Goal: Task Accomplishment & Management: Use online tool/utility

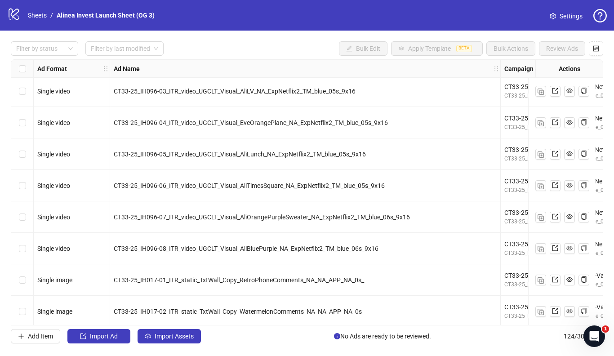
scroll to position [629, 0]
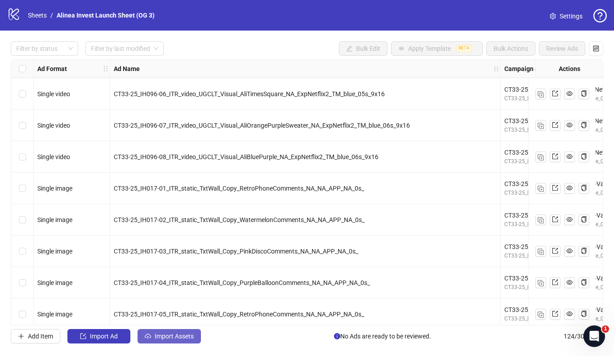
click at [162, 339] on span "Import Assets" at bounding box center [174, 336] width 39 height 7
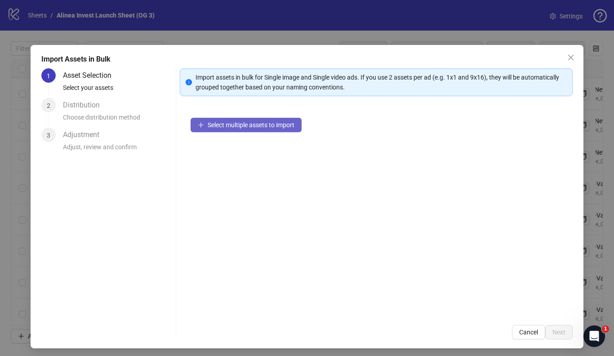
click at [248, 124] on span "Select multiple assets to import" at bounding box center [251, 124] width 87 height 7
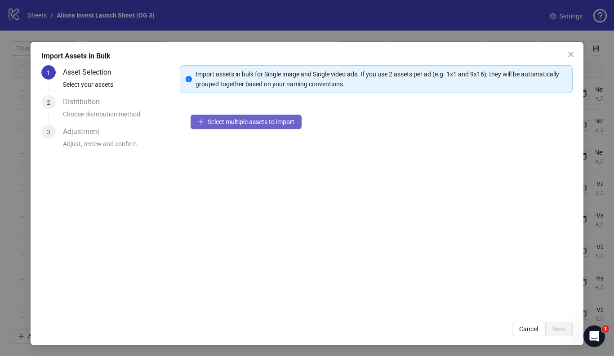
click at [236, 124] on span "Select multiple assets to import" at bounding box center [251, 121] width 87 height 7
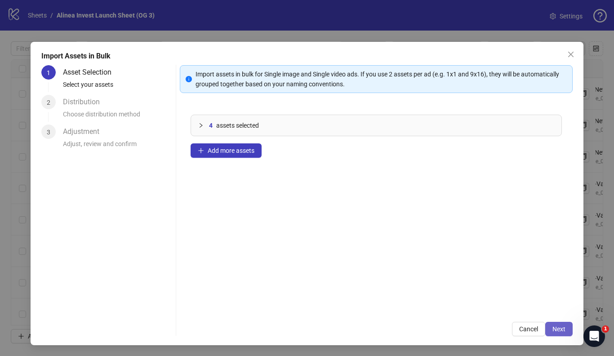
click at [559, 322] on button "Next" at bounding box center [559, 329] width 27 height 14
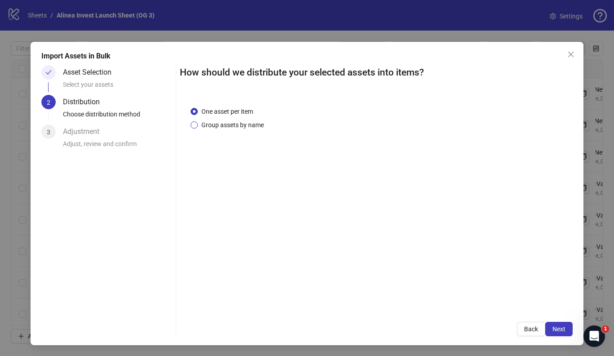
click at [244, 126] on span "Group assets by name" at bounding box center [233, 125] width 70 height 10
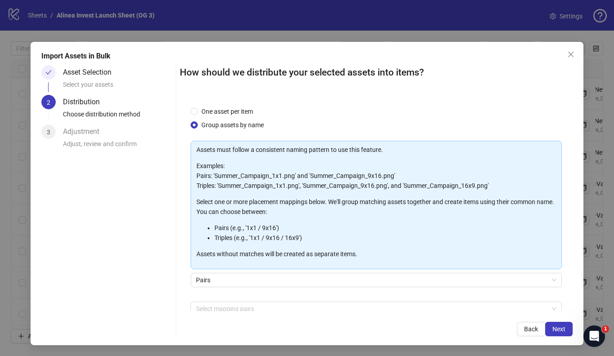
scroll to position [48, 0]
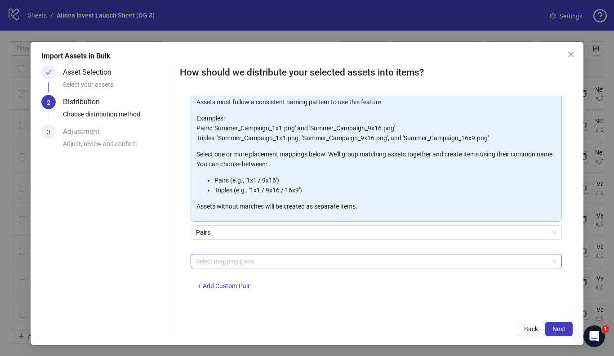
click at [244, 265] on div at bounding box center [371, 261] width 358 height 13
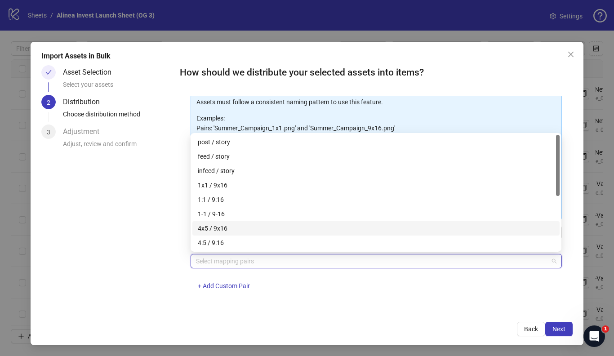
click at [257, 230] on div "4x5 / 9x16" at bounding box center [376, 229] width 357 height 10
click at [553, 326] on span "Next" at bounding box center [559, 329] width 13 height 7
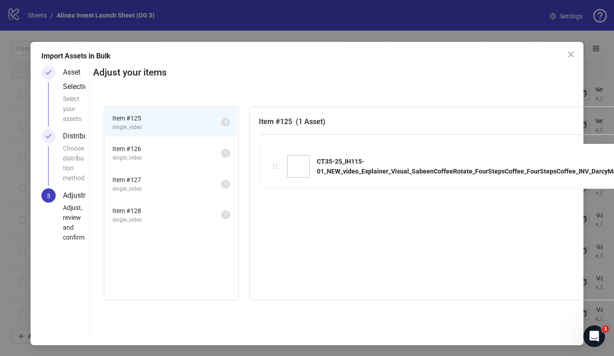
click at [175, 154] on span "single_video" at bounding box center [166, 158] width 109 height 9
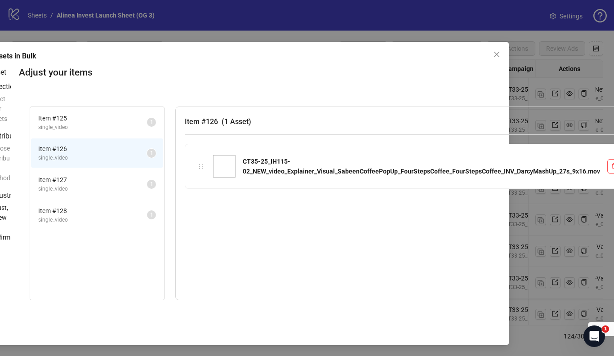
scroll to position [3, 110]
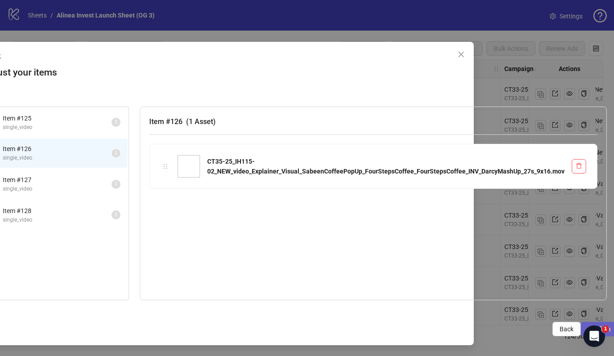
click at [583, 324] on button "Confirm" at bounding box center [599, 329] width 37 height 14
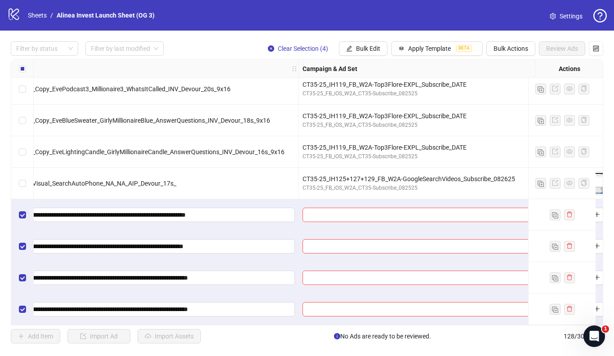
scroll to position [3786, 322]
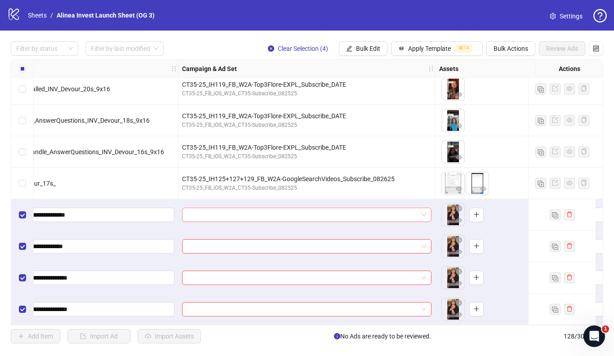
click at [425, 211] on span at bounding box center [307, 214] width 239 height 13
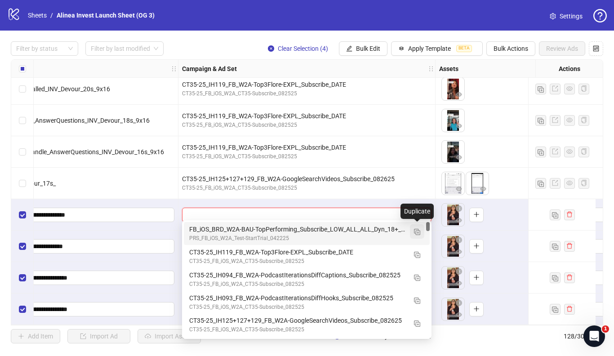
click at [417, 233] on img "button" at bounding box center [417, 232] width 6 height 6
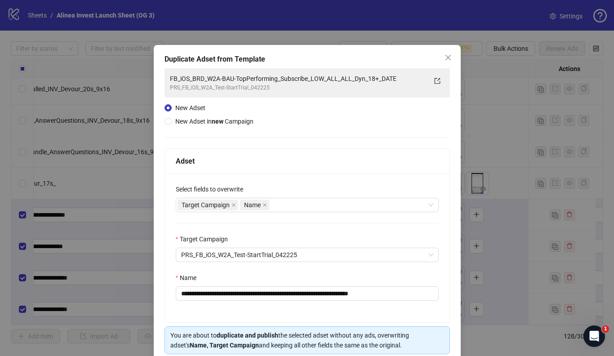
scroll to position [38, 0]
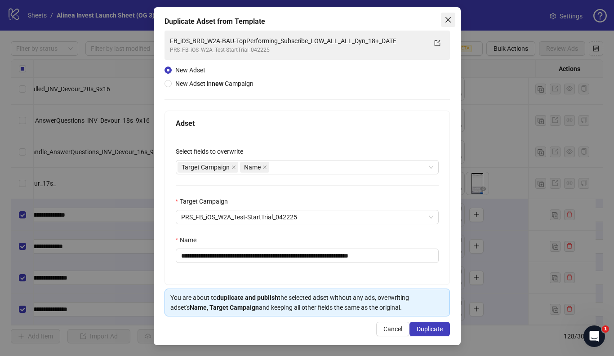
click at [447, 18] on icon "close" at bounding box center [447, 19] width 5 height 5
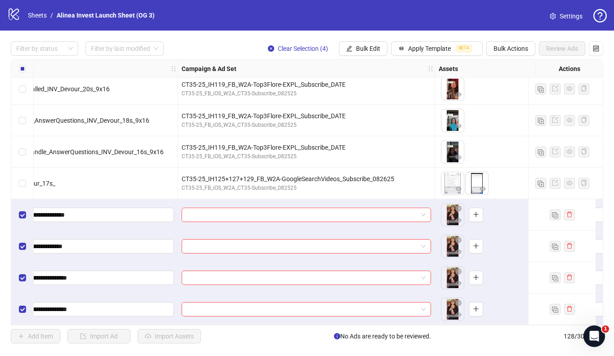
scroll to position [3782, 324]
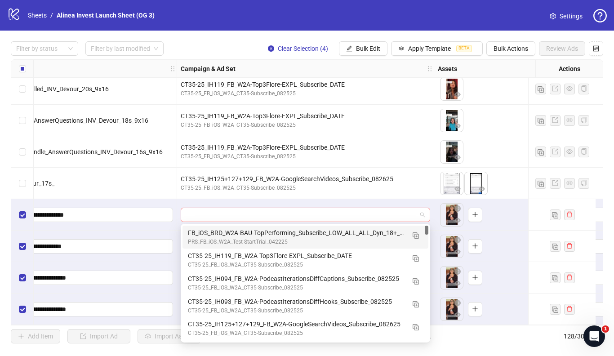
click at [423, 213] on span at bounding box center [305, 214] width 239 height 13
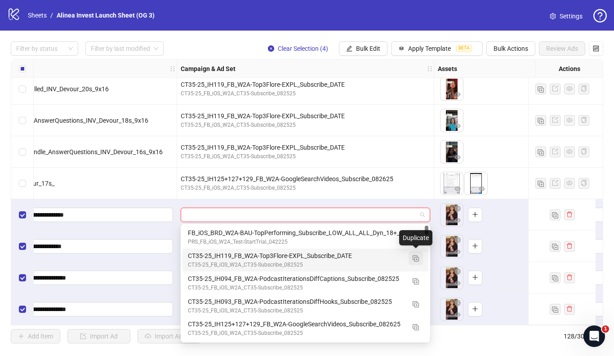
click at [416, 261] on img "button" at bounding box center [416, 258] width 6 height 6
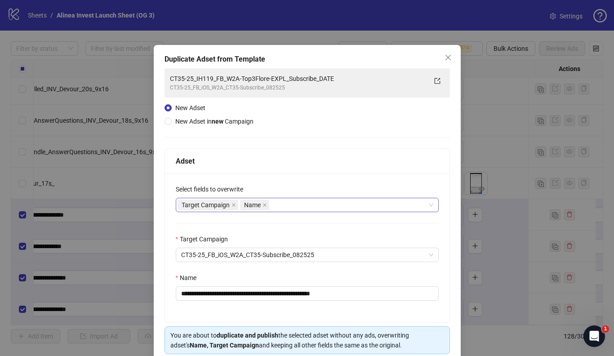
scroll to position [38, 0]
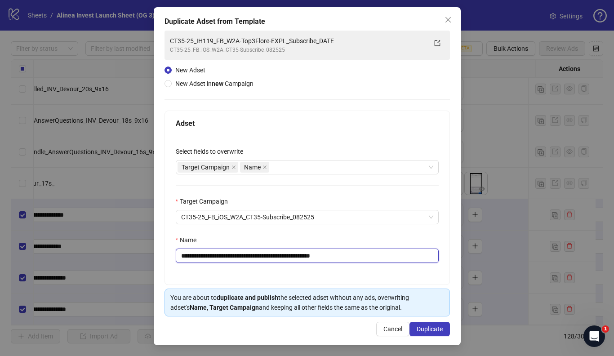
click at [222, 255] on input "**********" at bounding box center [307, 256] width 263 height 14
drag, startPoint x: 280, startPoint y: 255, endPoint x: 255, endPoint y: 255, distance: 25.6
click at [255, 255] on input "**********" at bounding box center [307, 256] width 263 height 14
drag, startPoint x: 392, startPoint y: 256, endPoint x: 472, endPoint y: 254, distance: 80.1
click at [472, 254] on div "**********" at bounding box center [307, 178] width 614 height 356
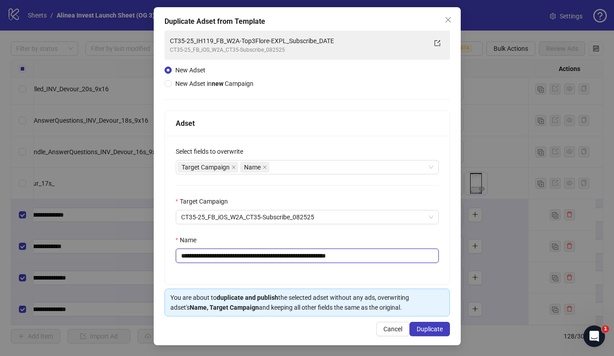
drag, startPoint x: 204, startPoint y: 255, endPoint x: 267, endPoint y: 255, distance: 62.5
click at [267, 255] on input "**********" at bounding box center [307, 256] width 263 height 14
click at [276, 255] on input "**********" at bounding box center [307, 256] width 263 height 14
click at [272, 256] on input "**********" at bounding box center [307, 256] width 263 height 14
drag, startPoint x: 258, startPoint y: 256, endPoint x: 370, endPoint y: 256, distance: 112.0
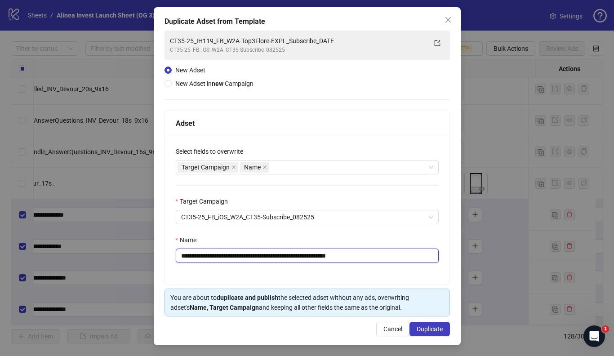
click at [370, 256] on input "**********" at bounding box center [307, 256] width 263 height 14
click at [393, 256] on input "**********" at bounding box center [307, 256] width 263 height 14
click at [408, 256] on input "**********" at bounding box center [307, 256] width 263 height 14
drag, startPoint x: 181, startPoint y: 258, endPoint x: 465, endPoint y: 258, distance: 283.8
click at [465, 258] on div "**********" at bounding box center [307, 178] width 614 height 356
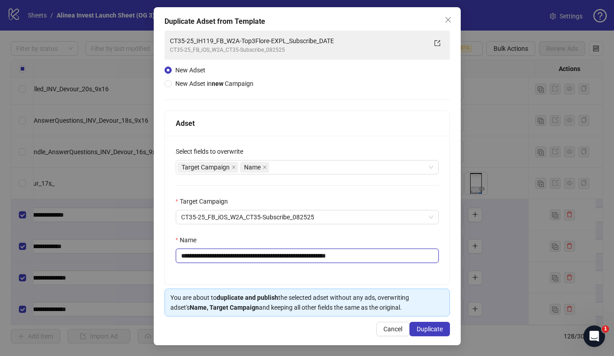
click at [429, 259] on input "**********" at bounding box center [307, 256] width 263 height 14
click at [342, 257] on input "**********" at bounding box center [307, 256] width 263 height 14
type input "**********"
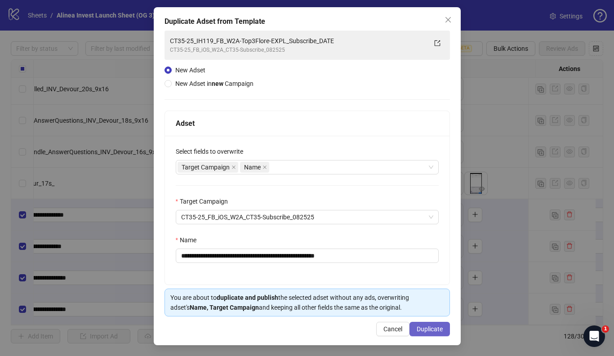
click at [428, 330] on span "Duplicate" at bounding box center [430, 329] width 26 height 7
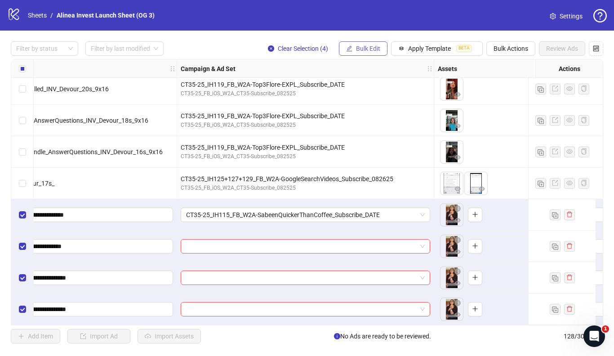
click at [372, 53] on button "Bulk Edit" at bounding box center [363, 48] width 49 height 14
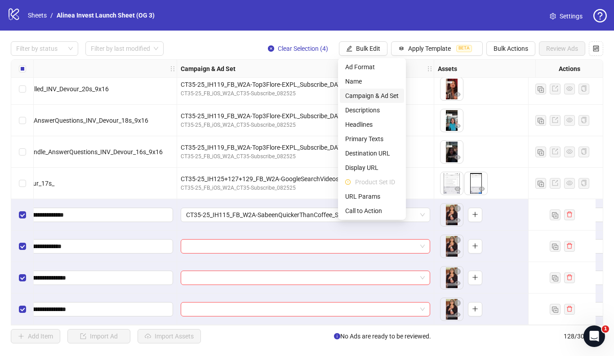
click at [387, 98] on span "Campaign & Ad Set" at bounding box center [372, 96] width 54 height 10
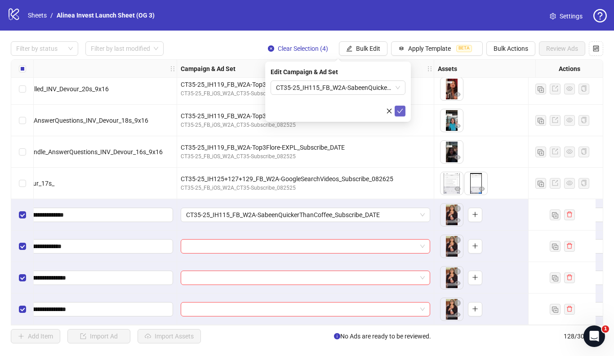
click at [401, 108] on icon "check" at bounding box center [400, 111] width 6 height 6
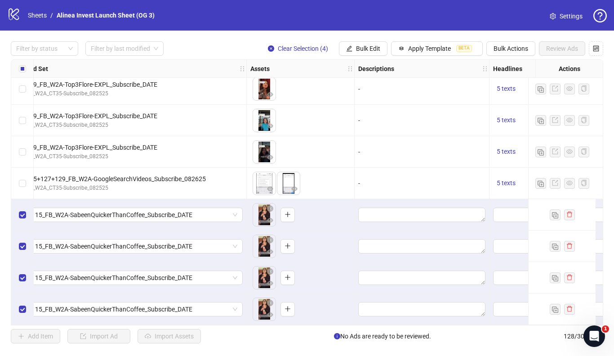
scroll to position [3782, 577]
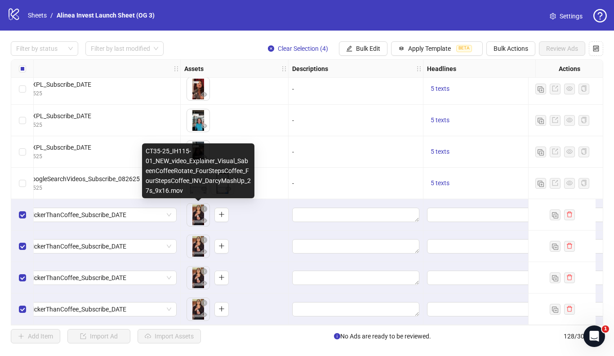
click at [197, 214] on body "logo/logo-mobile Sheets / Alinea Invest Launch Sheet (OG 3) Settings Filter by …" at bounding box center [307, 178] width 614 height 356
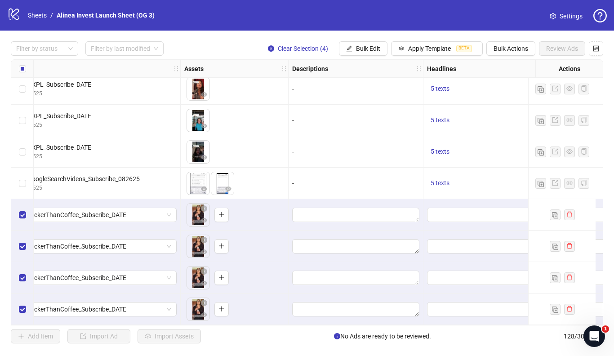
scroll to position [3782, 699]
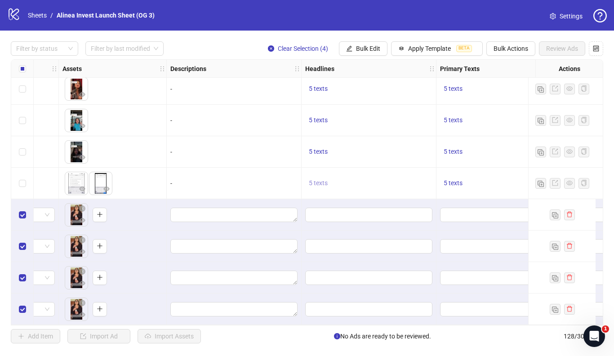
click at [315, 184] on span "5 texts" at bounding box center [318, 182] width 19 height 7
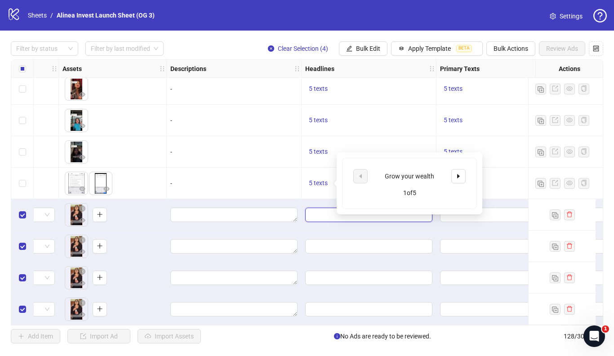
click at [321, 211] on input "Edit values" at bounding box center [368, 215] width 115 height 10
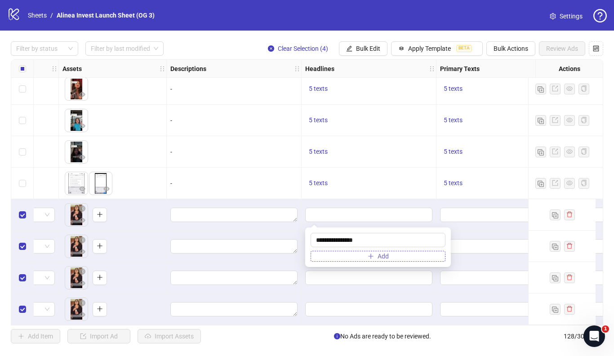
type input "**********"
click at [359, 259] on button "Add" at bounding box center [378, 256] width 135 height 11
click at [324, 258] on input "text" at bounding box center [374, 258] width 116 height 10
type input "*"
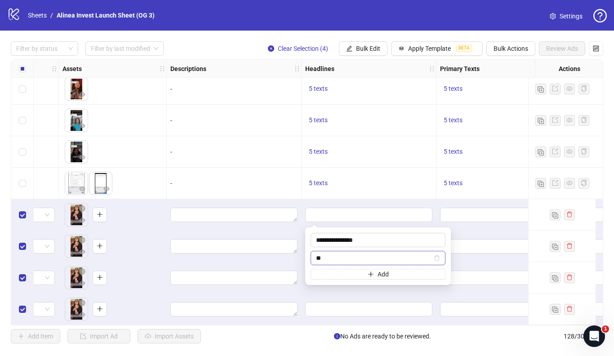
type input "*"
type input "**********"
click at [451, 214] on textarea "Edit values" at bounding box center [529, 215] width 179 height 14
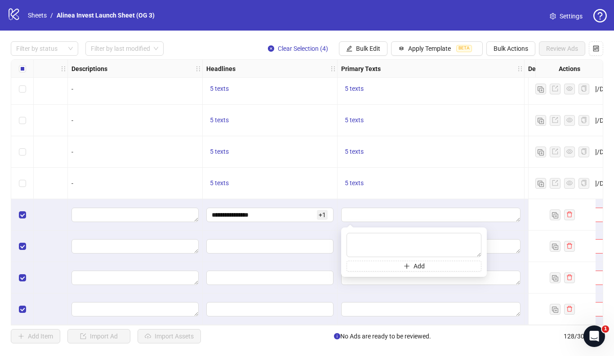
scroll to position [3782, 814]
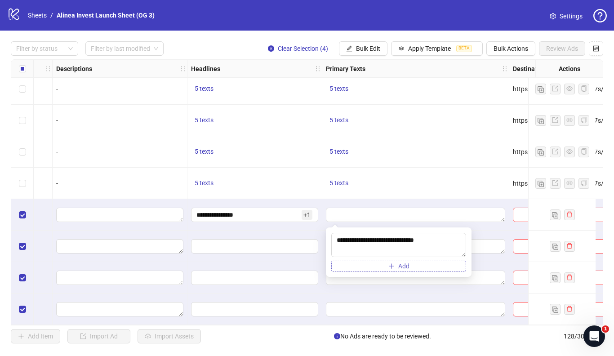
type textarea "**********"
click at [416, 269] on button "Add" at bounding box center [398, 266] width 135 height 11
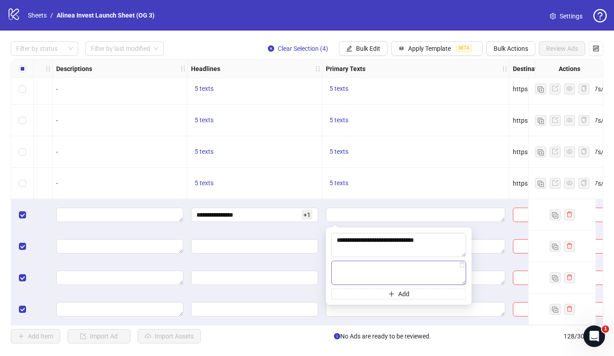
click at [389, 269] on textarea at bounding box center [398, 273] width 135 height 24
type textarea "**********"
click at [486, 260] on div at bounding box center [415, 246] width 187 height 31
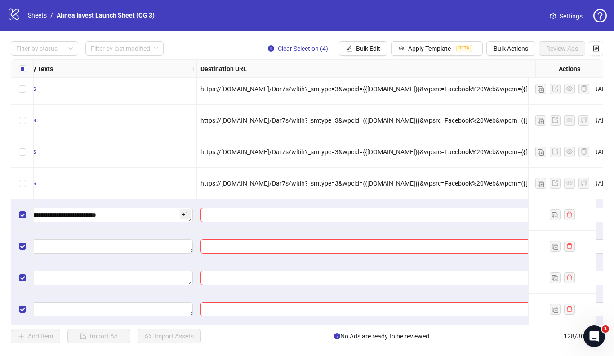
scroll to position [3782, 1150]
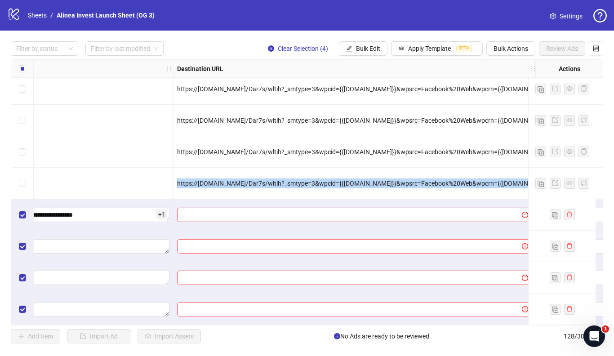
copy span "https://[DOMAIN_NAME]/Dar7s/wltih?_smtype=3&wpcid={{[DOMAIN_NAME]}}&wpsrc=Faceb…"
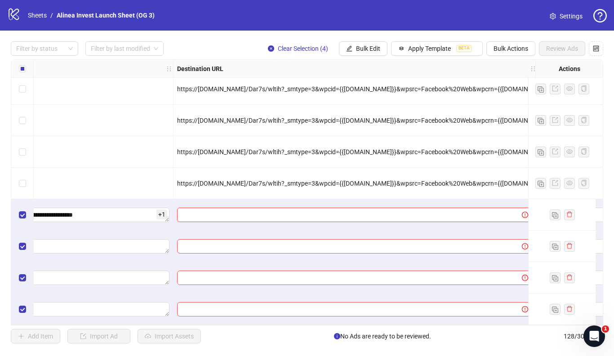
click at [264, 219] on input "text" at bounding box center [346, 215] width 327 height 10
paste input "**********"
type input "**********"
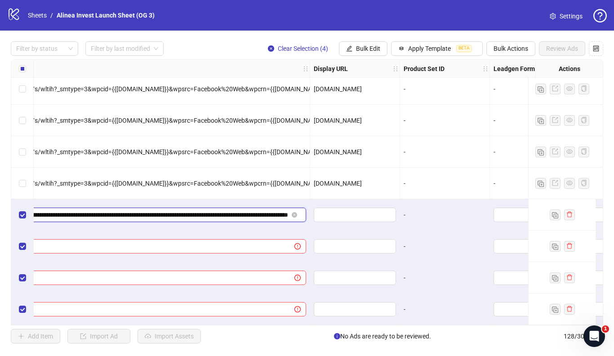
scroll to position [3782, 1440]
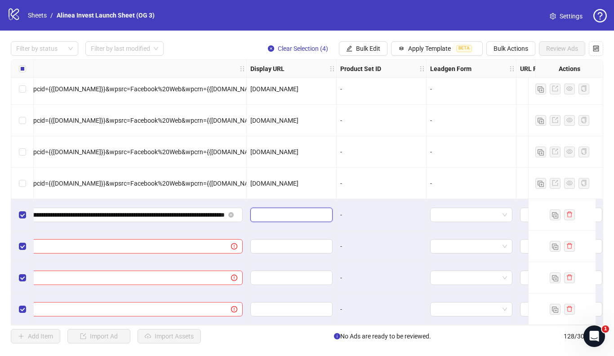
click at [295, 216] on input "text" at bounding box center [291, 215] width 70 height 10
click at [273, 185] on span "[DOMAIN_NAME]" at bounding box center [274, 183] width 48 height 7
copy span "[DOMAIN_NAME]"
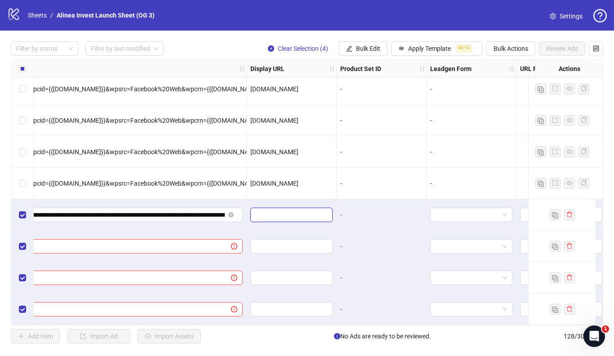
click at [279, 215] on input "text" at bounding box center [291, 215] width 70 height 10
paste input "**********"
type input "**********"
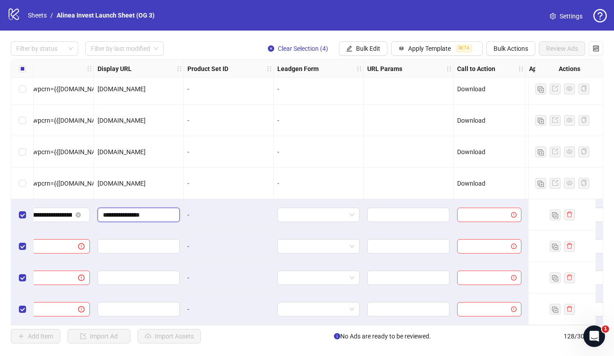
scroll to position [3782, 1681]
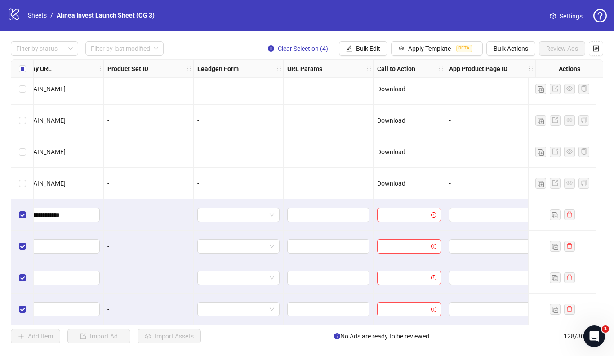
click at [382, 186] on span "Download" at bounding box center [391, 183] width 28 height 7
click at [391, 220] on input "search" at bounding box center [405, 214] width 45 height 13
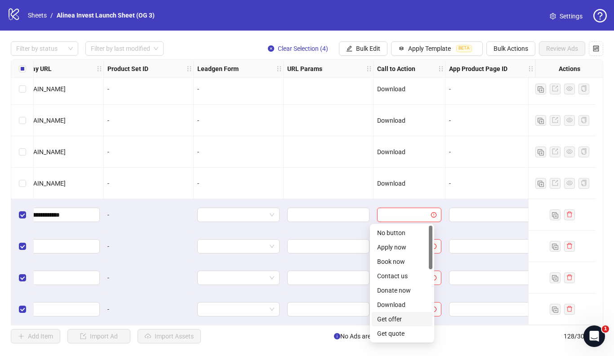
click at [400, 309] on div "Download" at bounding box center [402, 305] width 50 height 10
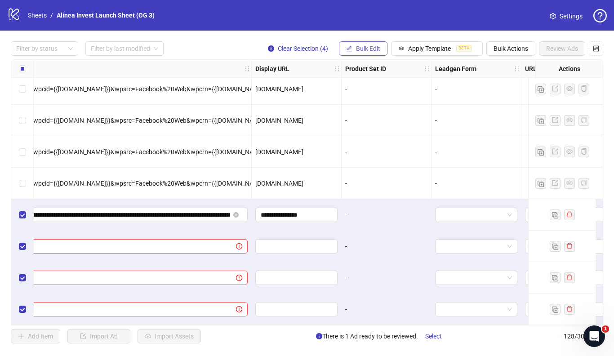
scroll to position [3782, 1391]
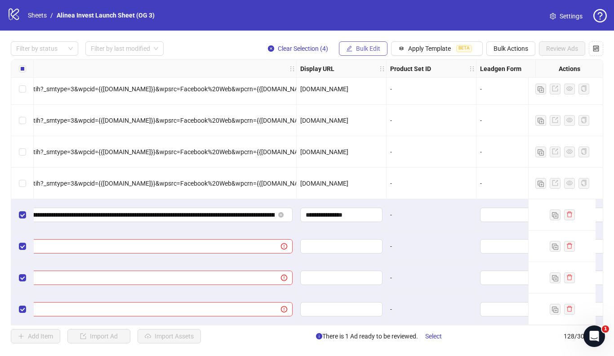
click at [375, 50] on span "Bulk Edit" at bounding box center [368, 48] width 24 height 7
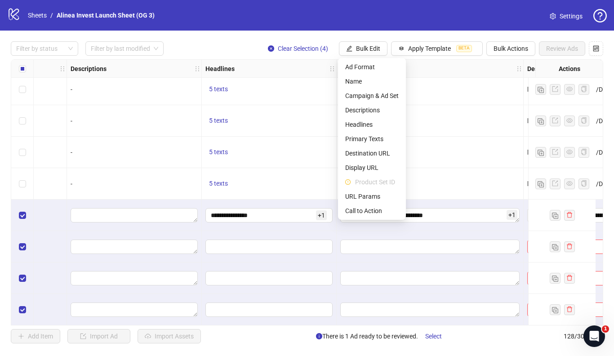
scroll to position [3782, 805]
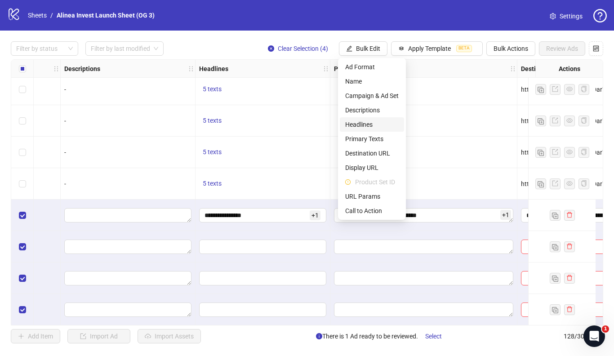
click at [386, 124] on span "Headlines" at bounding box center [372, 125] width 54 height 10
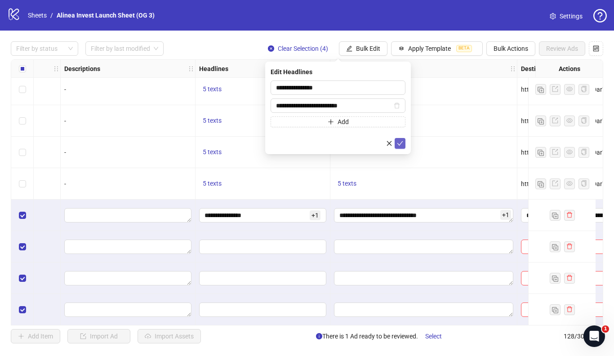
click at [402, 143] on icon "check" at bounding box center [400, 143] width 6 height 6
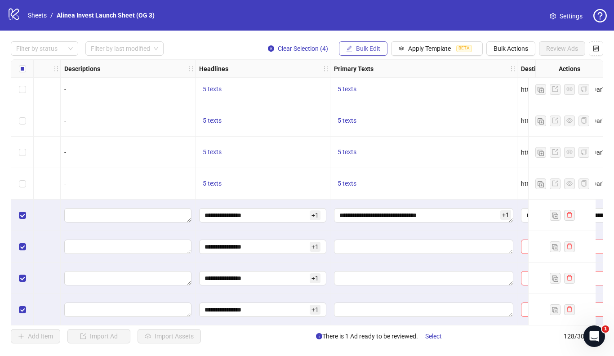
click at [363, 47] on span "Bulk Edit" at bounding box center [368, 48] width 24 height 7
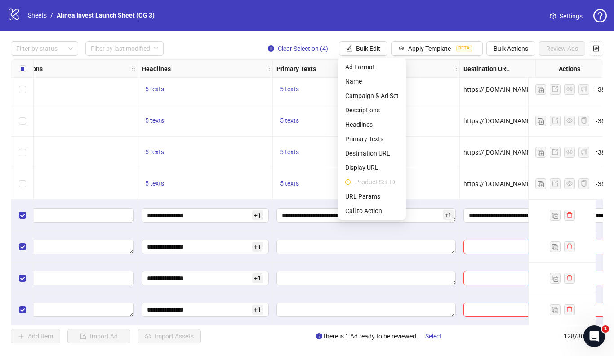
scroll to position [3782, 872]
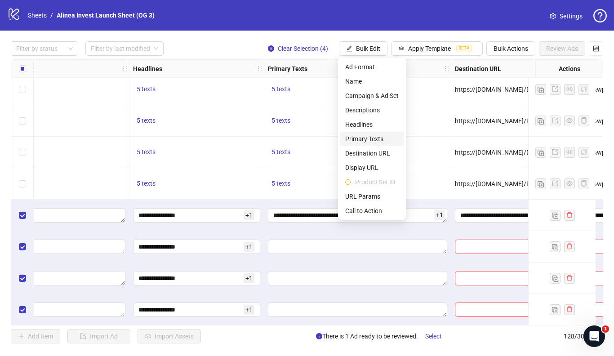
click at [376, 140] on span "Primary Texts" at bounding box center [372, 139] width 54 height 10
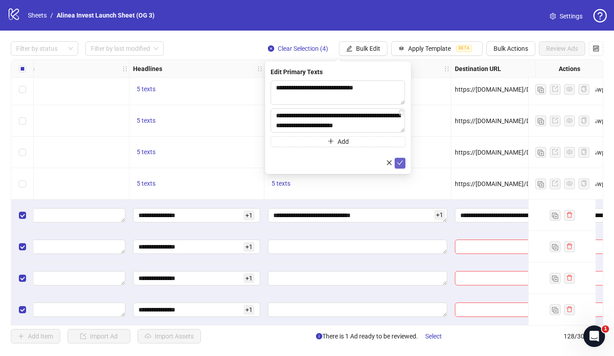
click at [400, 165] on icon "check" at bounding box center [400, 163] width 6 height 6
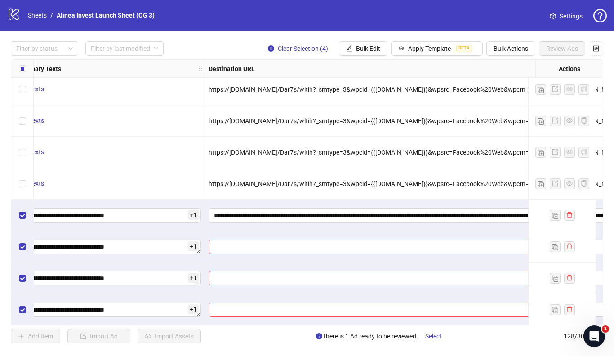
scroll to position [3782, 1133]
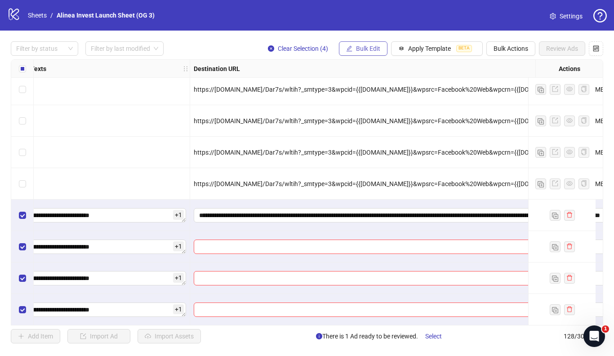
click at [373, 43] on button "Bulk Edit" at bounding box center [363, 48] width 49 height 14
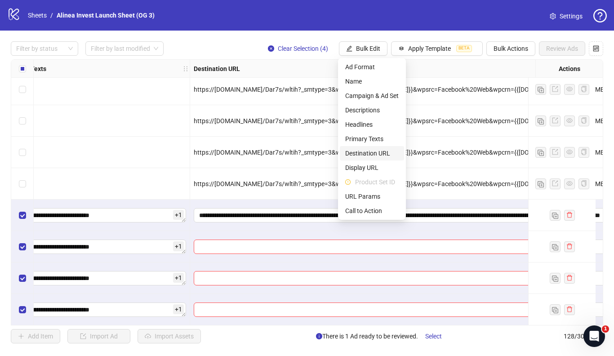
click at [383, 152] on span "Destination URL" at bounding box center [372, 153] width 54 height 10
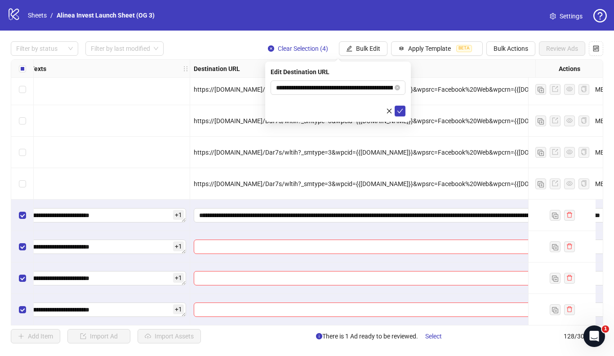
click at [402, 117] on div "**********" at bounding box center [338, 92] width 146 height 60
click at [402, 114] on span "submit" at bounding box center [400, 110] width 6 height 7
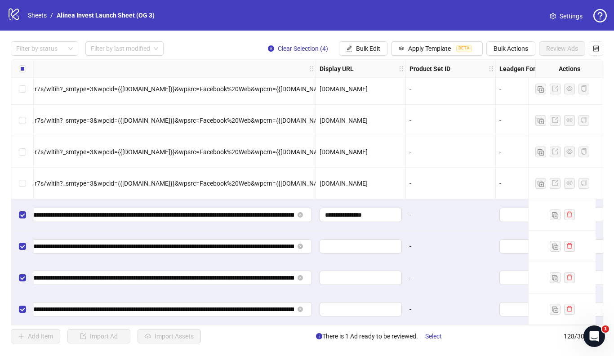
scroll to position [3786, 1376]
click at [374, 49] on span "Bulk Edit" at bounding box center [368, 48] width 24 height 7
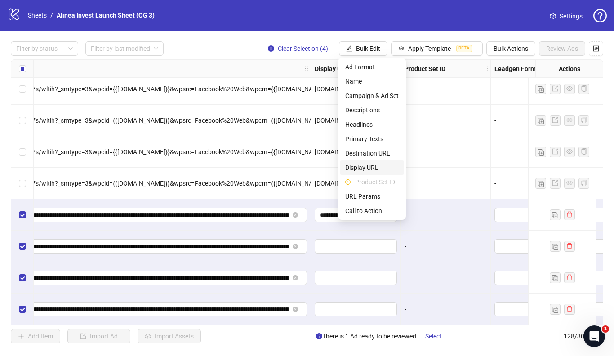
click at [379, 161] on li "Display URL" at bounding box center [372, 168] width 64 height 14
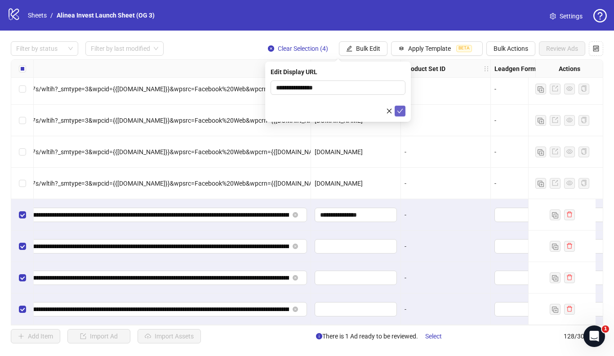
click at [399, 112] on icon "check" at bounding box center [401, 111] width 6 height 4
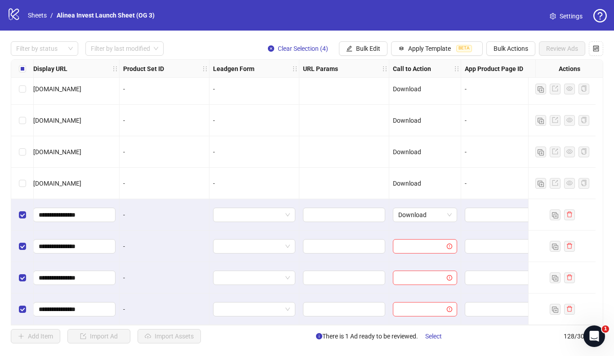
scroll to position [3784, 1681]
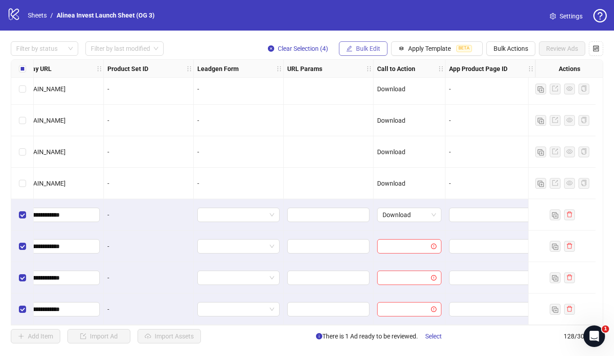
click at [372, 52] on span "Bulk Edit" at bounding box center [368, 48] width 24 height 7
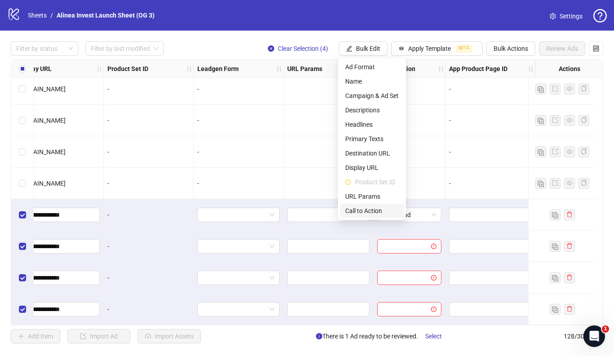
click at [380, 214] on span "Call to Action" at bounding box center [372, 211] width 54 height 10
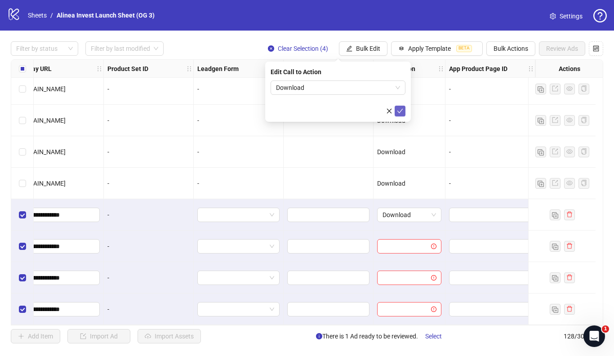
click at [403, 108] on icon "check" at bounding box center [400, 111] width 6 height 6
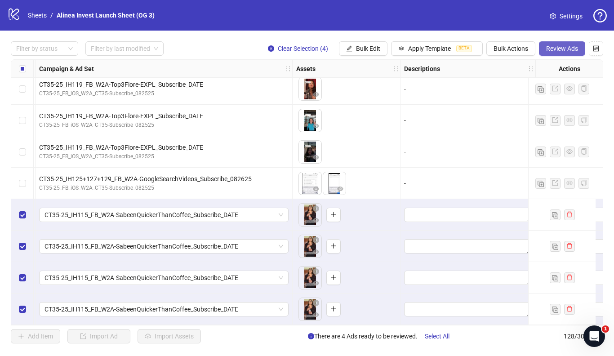
scroll to position [3783, 372]
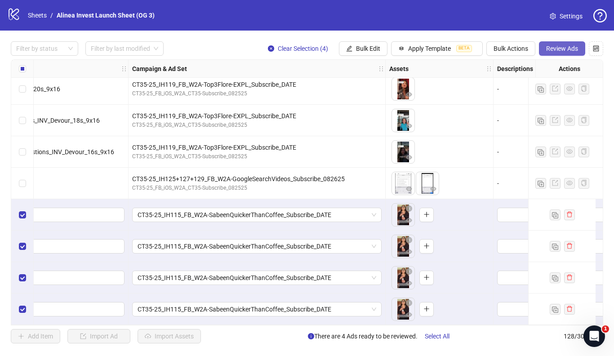
click at [575, 44] on button "Review Ads" at bounding box center [562, 48] width 46 height 14
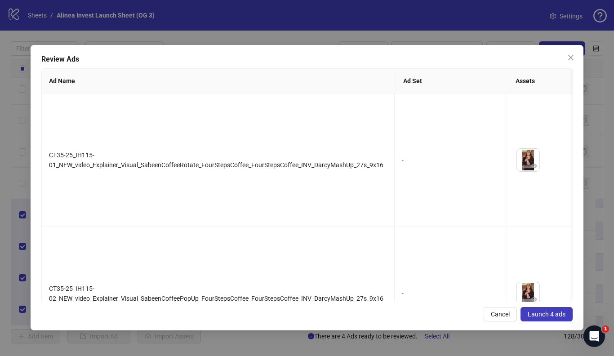
click at [539, 311] on span "Launch 4 ads" at bounding box center [547, 314] width 38 height 7
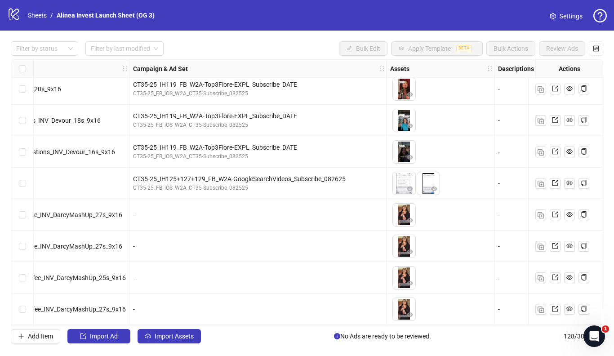
scroll to position [3786, 0]
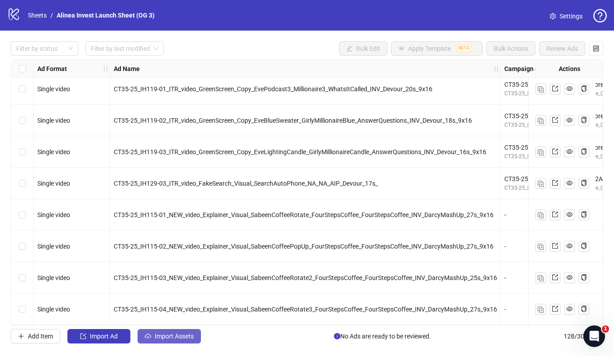
click at [161, 340] on span "Import Assets" at bounding box center [174, 336] width 39 height 7
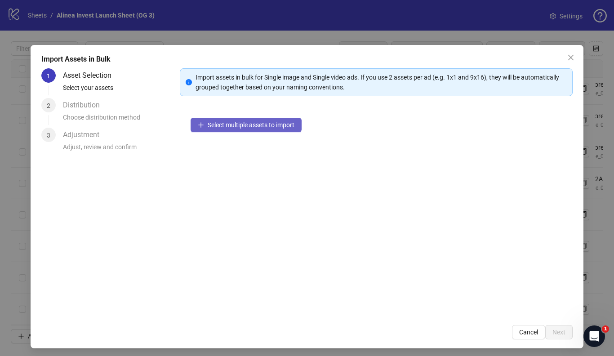
click at [239, 129] on button "Select multiple assets to import" at bounding box center [246, 125] width 111 height 14
click at [267, 128] on span "Select multiple assets to import" at bounding box center [251, 124] width 87 height 7
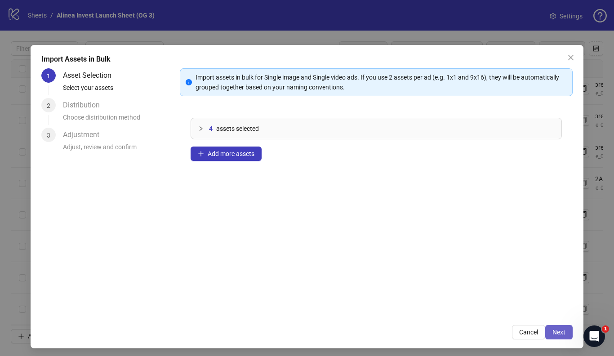
click at [556, 332] on span "Next" at bounding box center [559, 332] width 13 height 7
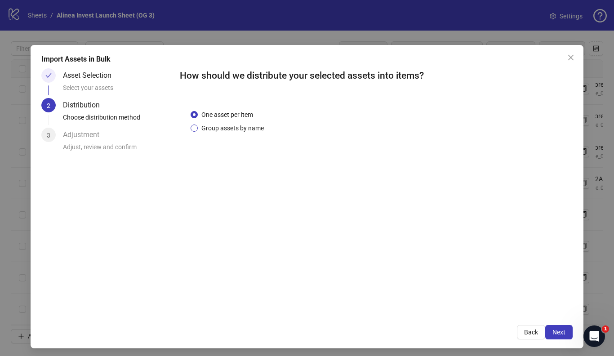
click at [249, 129] on span "Group assets by name" at bounding box center [233, 128] width 70 height 10
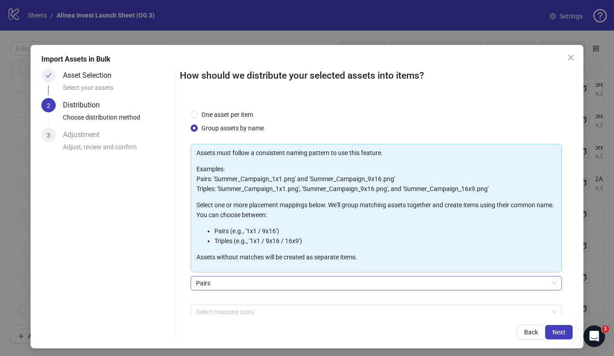
scroll to position [48, 0]
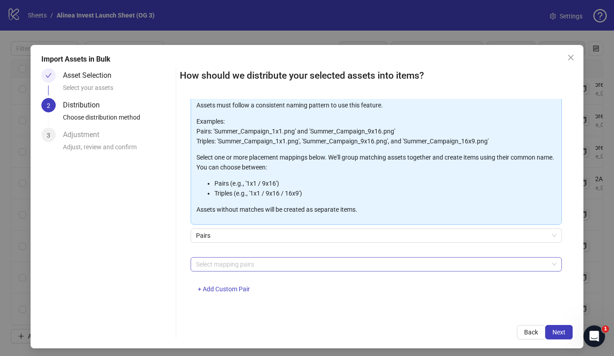
click at [316, 262] on div at bounding box center [371, 264] width 358 height 13
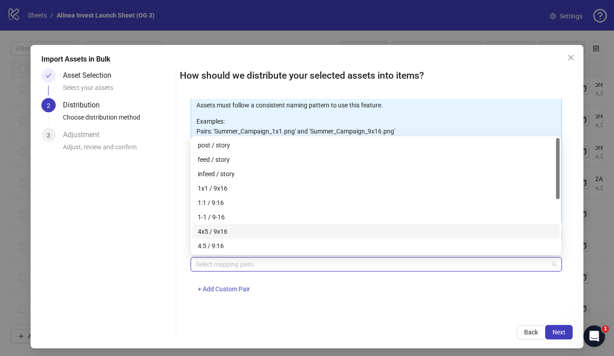
click at [271, 237] on div "4x5 / 9x16" at bounding box center [375, 231] width 367 height 14
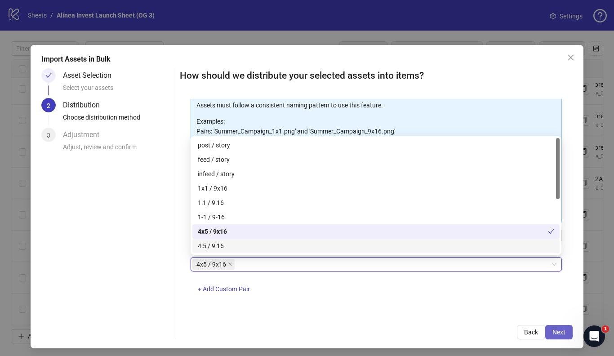
click at [550, 331] on button "Next" at bounding box center [559, 332] width 27 height 14
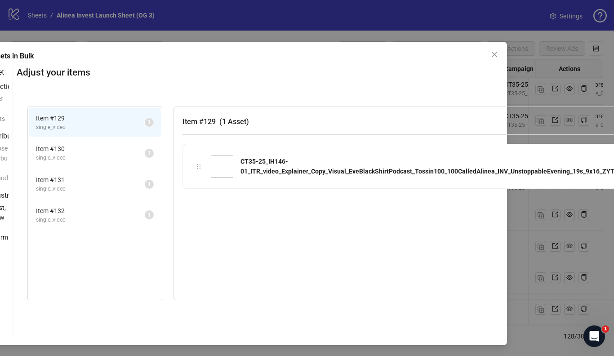
scroll to position [3, 152]
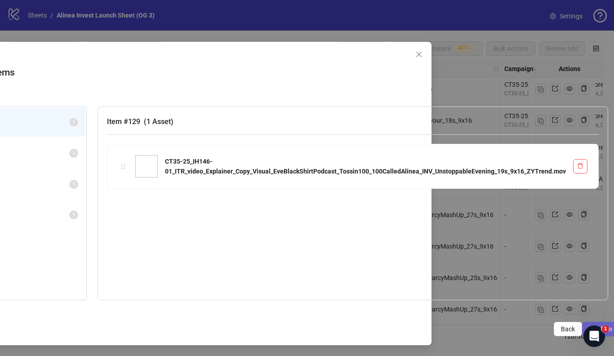
click at [583, 323] on button "Confirm" at bounding box center [600, 329] width 37 height 14
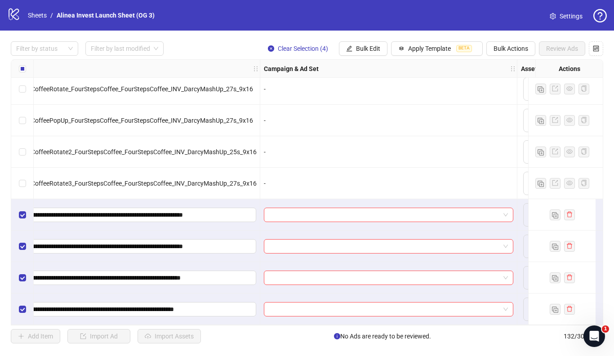
scroll to position [3912, 284]
